Goal: Task Accomplishment & Management: Manage account settings

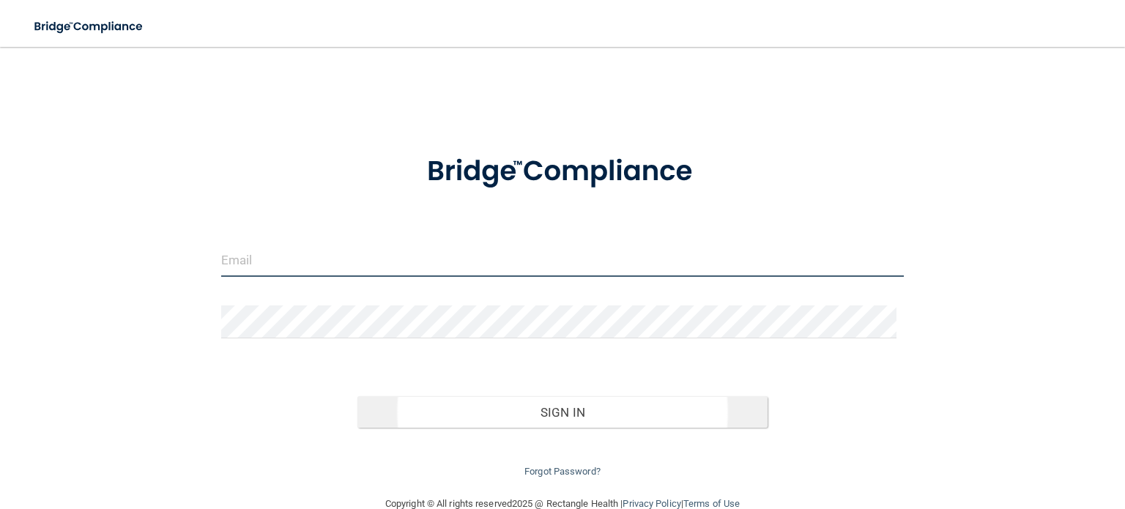
type input "[EMAIL_ADDRESS][DOMAIN_NAME]"
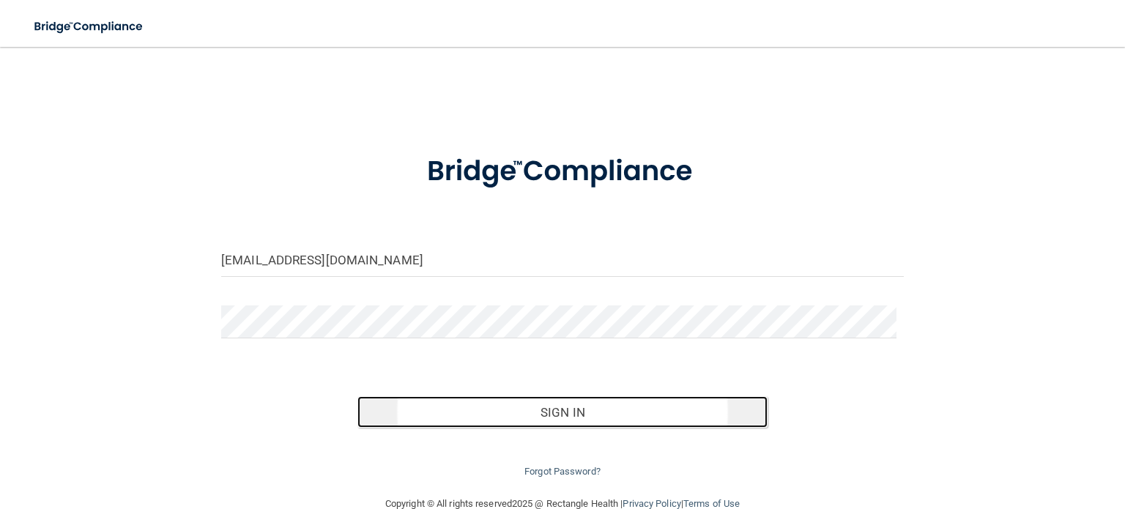
click at [569, 421] on button "Sign In" at bounding box center [563, 412] width 410 height 32
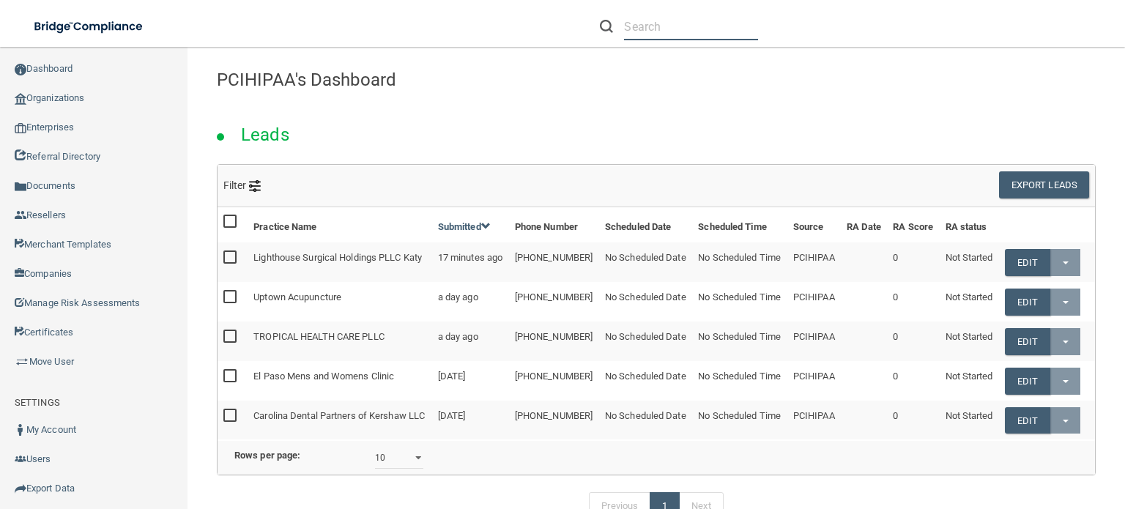
click at [662, 27] on input "text" at bounding box center [691, 26] width 134 height 27
paste input "Arrowhead Oral & Maxillofacial Surgery"
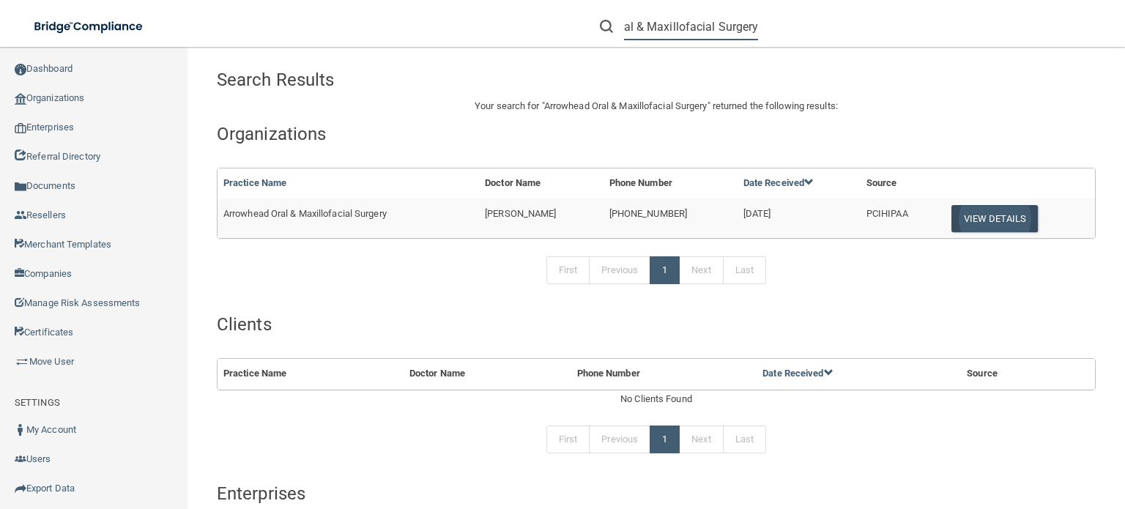
type input "Arrowhead Oral & Maxillofacial Surgery"
click at [999, 218] on button "View Details" at bounding box center [995, 218] width 86 height 27
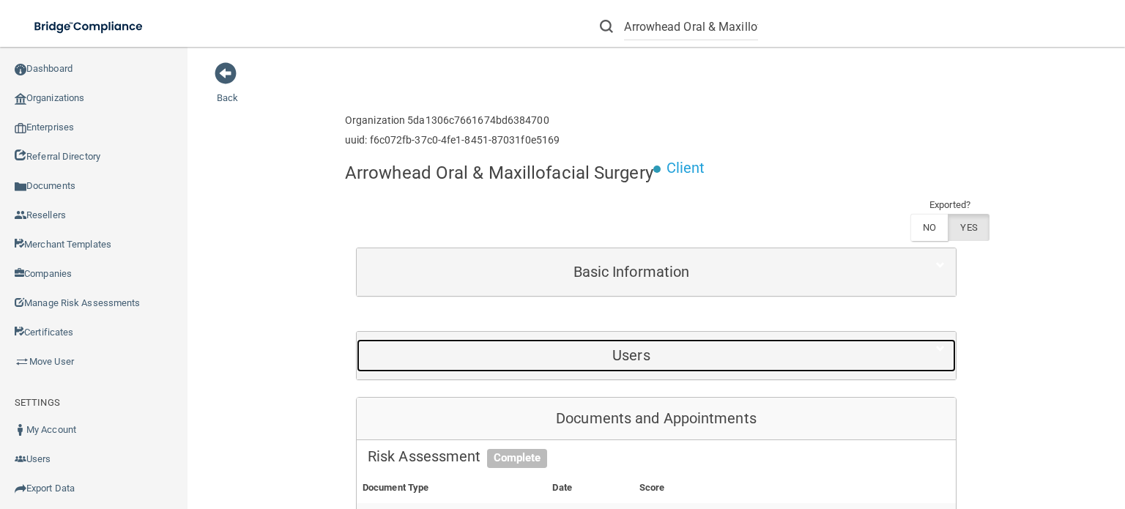
click at [662, 339] on div "Users" at bounding box center [632, 355] width 550 height 33
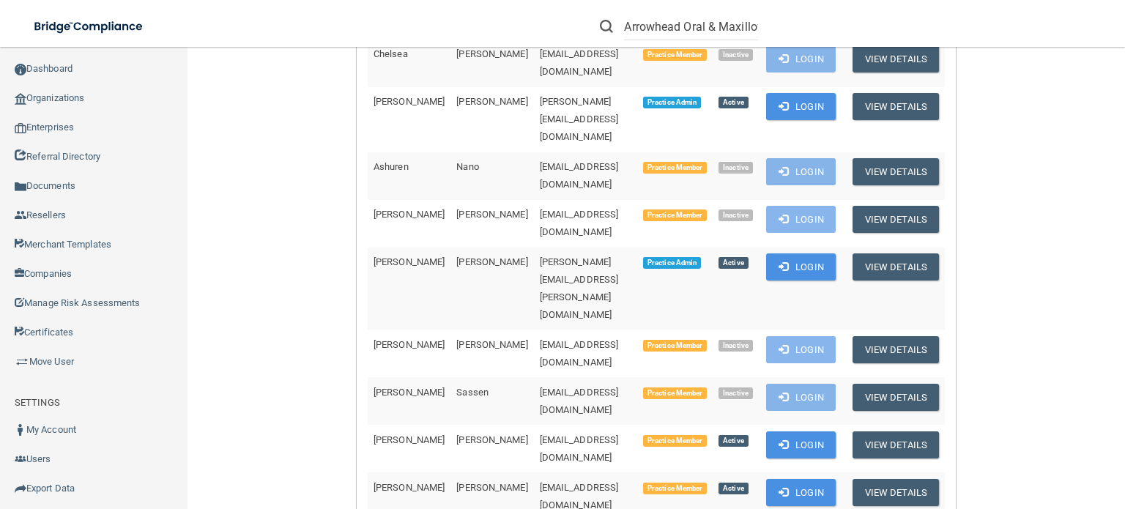
scroll to position [1026, 0]
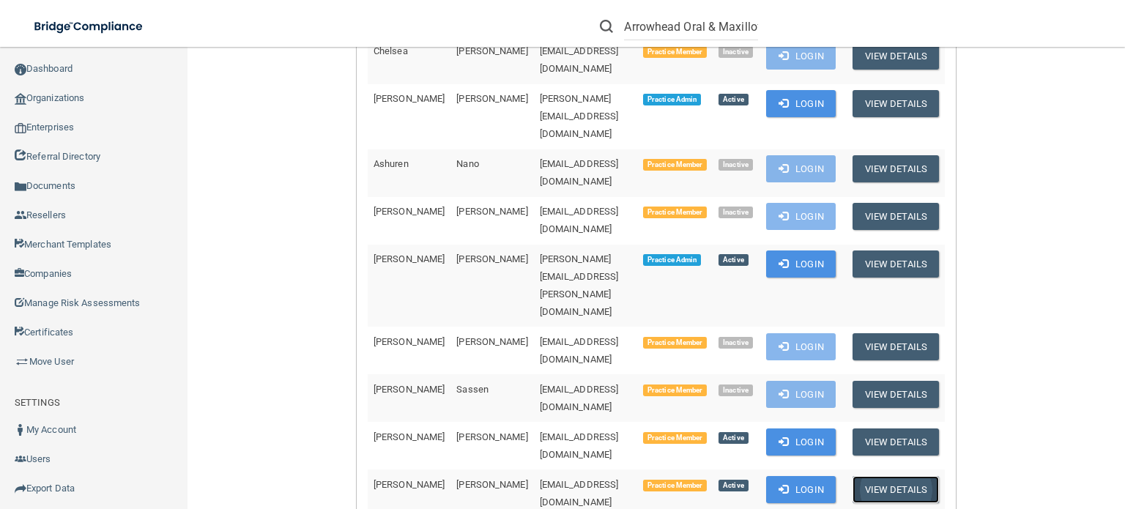
click at [889, 476] on button "View Details" at bounding box center [896, 489] width 86 height 27
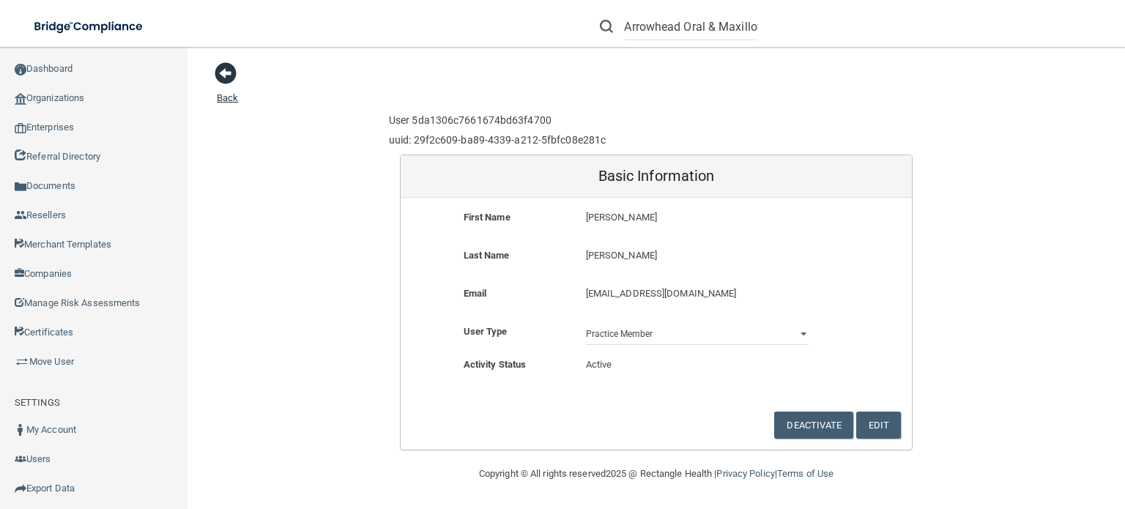
click at [226, 73] on span at bounding box center [226, 73] width 22 height 22
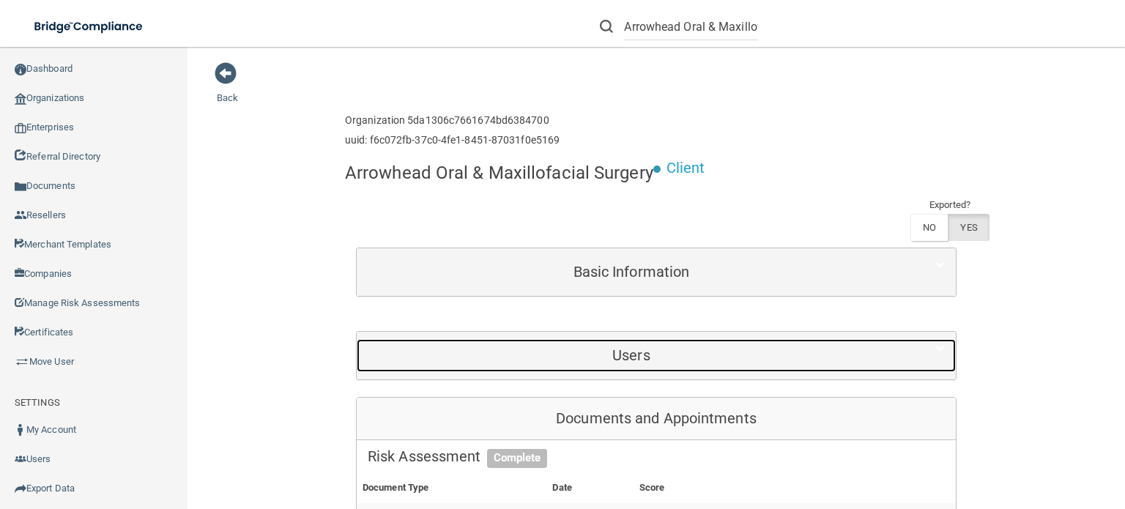
click at [662, 350] on h5 "Users" at bounding box center [632, 355] width 528 height 16
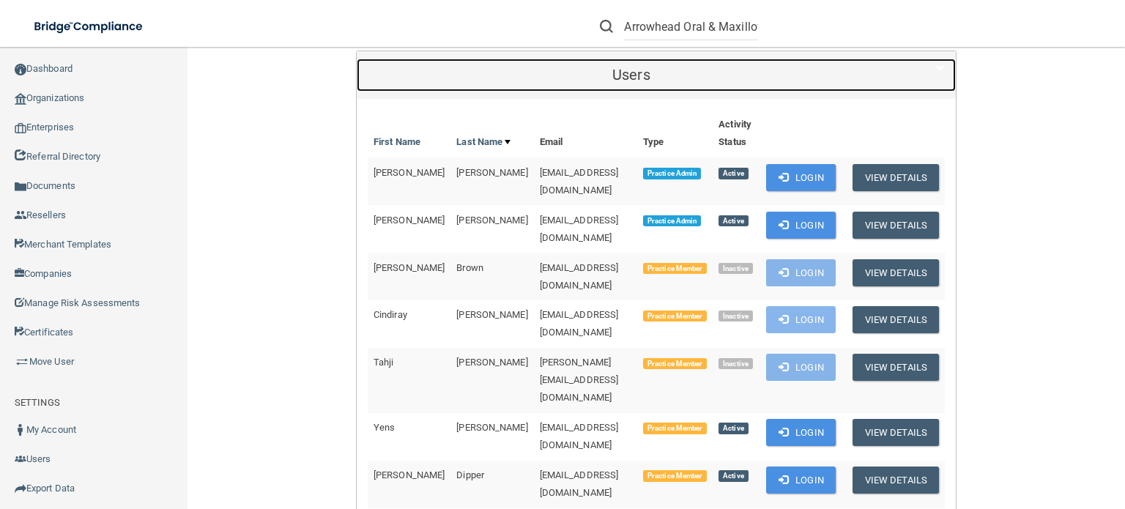
scroll to position [440, 0]
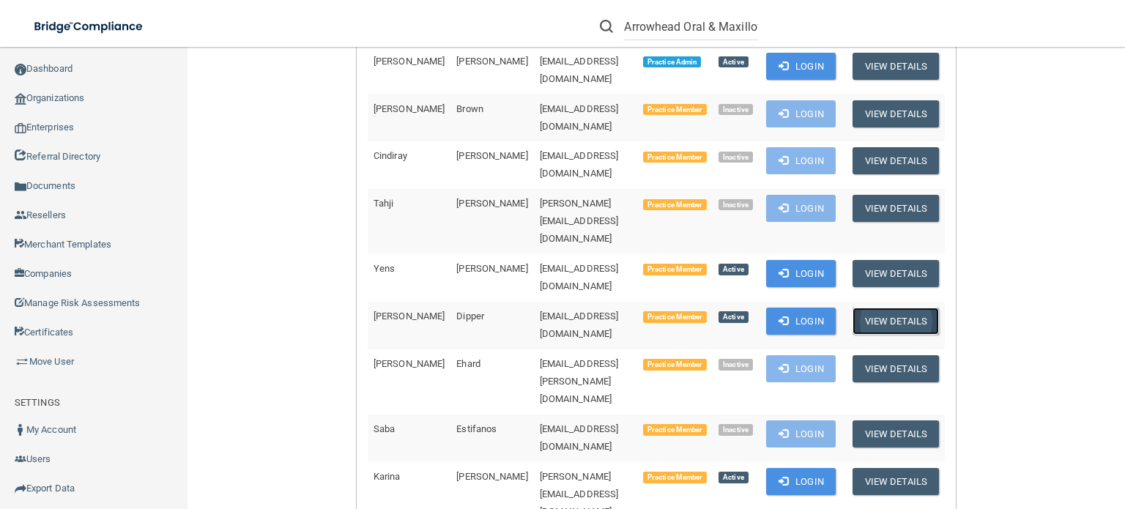
click at [890, 308] on button "View Details" at bounding box center [896, 321] width 86 height 27
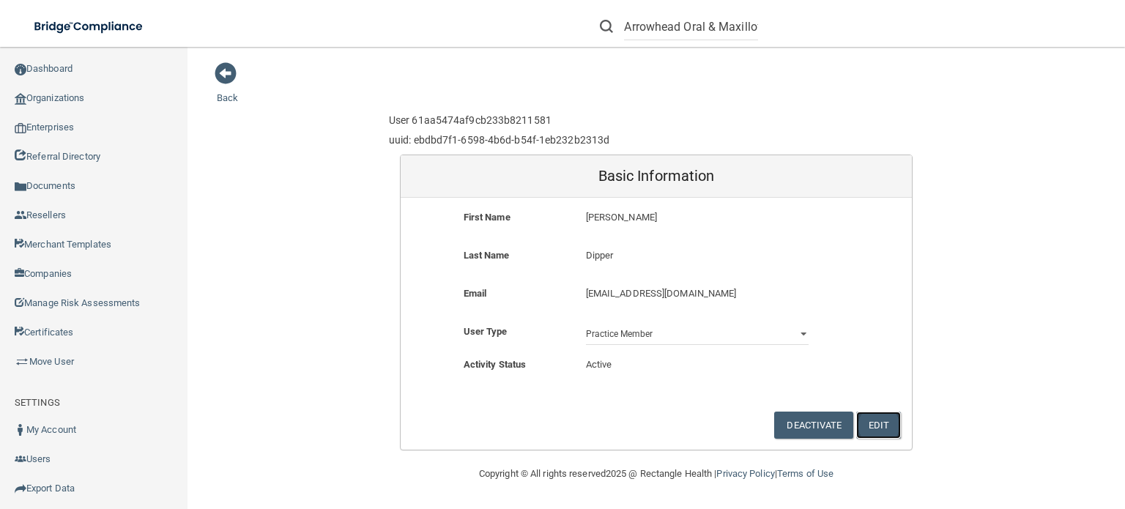
click at [873, 424] on button "Edit" at bounding box center [879, 425] width 45 height 27
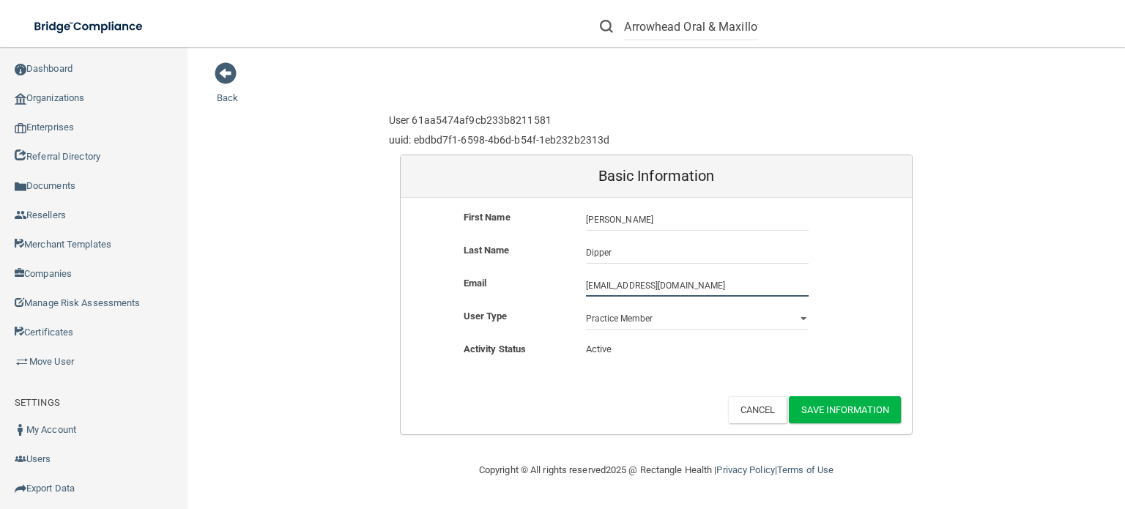
drag, startPoint x: 635, startPoint y: 284, endPoint x: 569, endPoint y: 286, distance: 66.7
click at [569, 286] on div "Email [EMAIL_ADDRESS][DOMAIN_NAME] [EMAIL_ADDRESS][DOMAIN_NAME]" at bounding box center [656, 286] width 511 height 22
drag, startPoint x: 639, startPoint y: 285, endPoint x: 547, endPoint y: 281, distance: 91.7
click at [550, 284] on div "Email [EMAIL_ADDRESS][DOMAIN_NAME] [EMAIL_ADDRESS][DOMAIN_NAME]" at bounding box center [656, 286] width 511 height 22
type input "[EMAIL_ADDRESS][DOMAIN_NAME]"
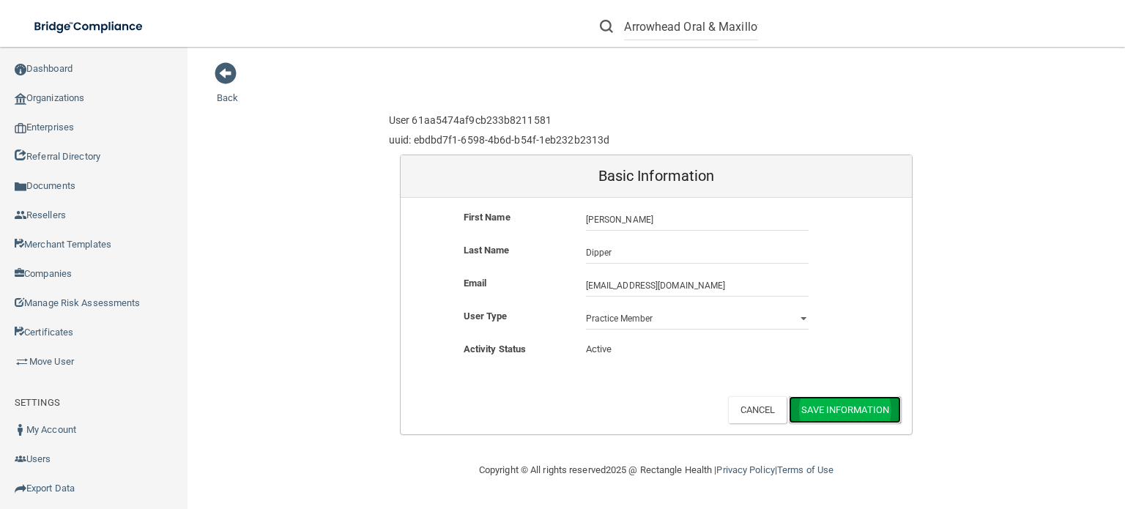
click at [855, 409] on button "Save Information" at bounding box center [845, 409] width 112 height 27
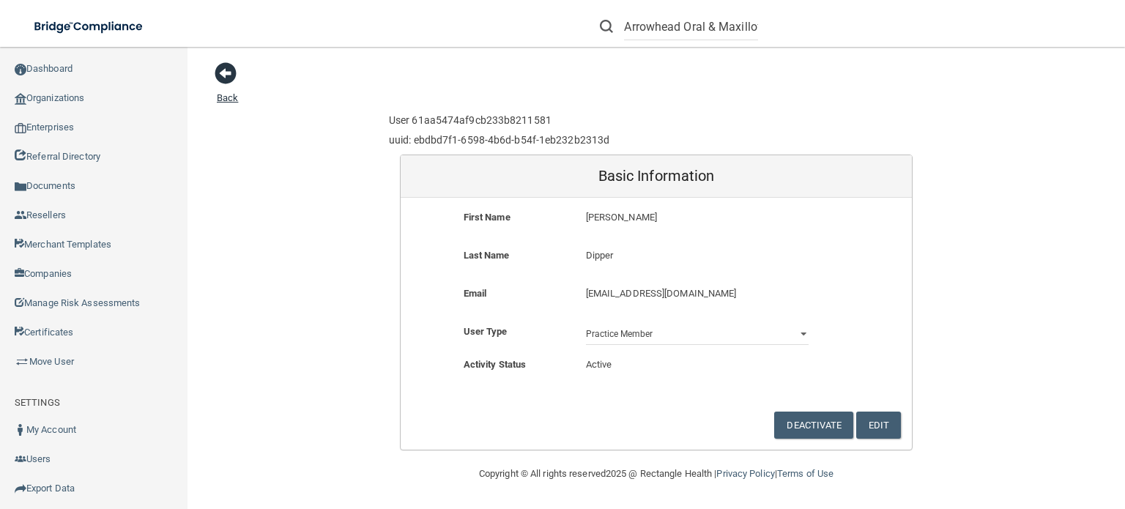
click at [224, 73] on span at bounding box center [226, 73] width 22 height 22
